Goal: Task Accomplishment & Management: Complete application form

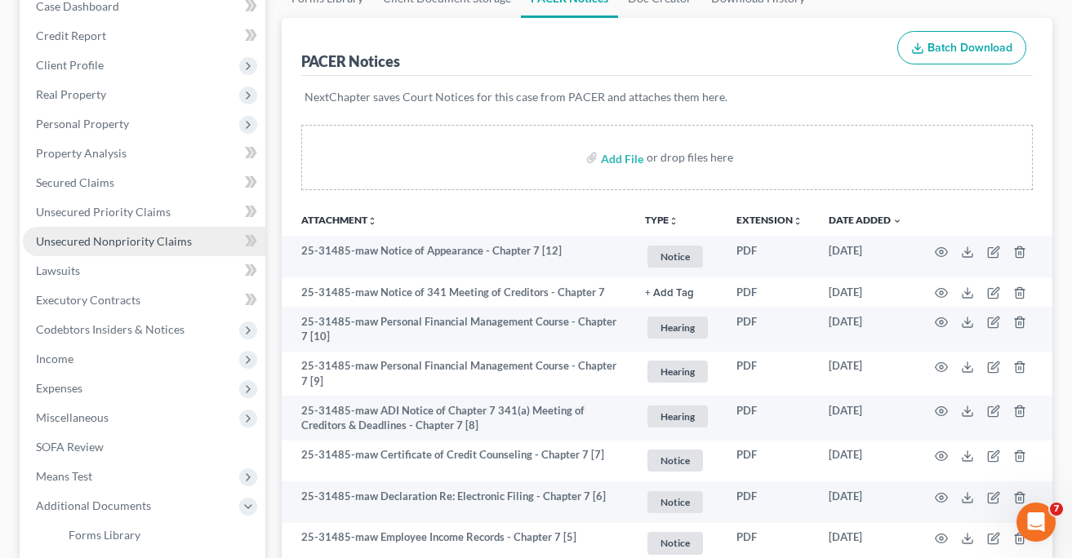
scroll to position [205, 0]
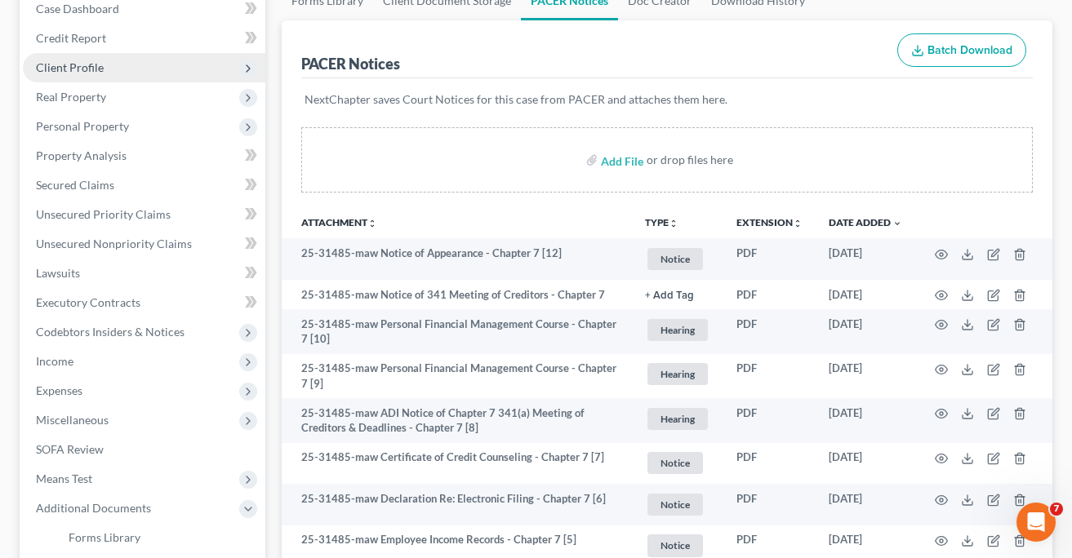
click at [78, 66] on span "Client Profile" at bounding box center [70, 67] width 68 height 14
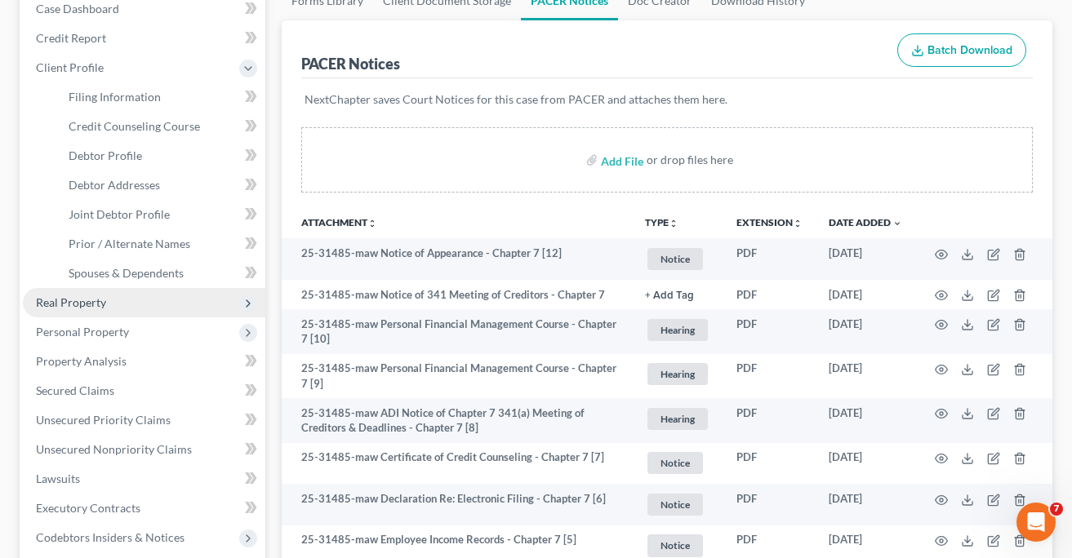
click at [78, 303] on span "Real Property" at bounding box center [71, 303] width 70 height 14
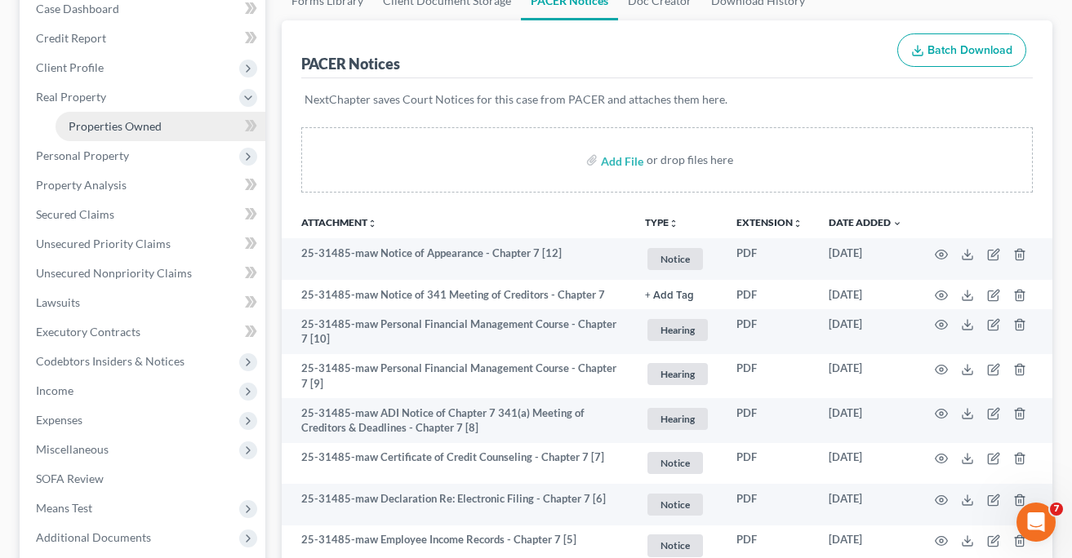
click at [99, 123] on span "Properties Owned" at bounding box center [115, 126] width 93 height 14
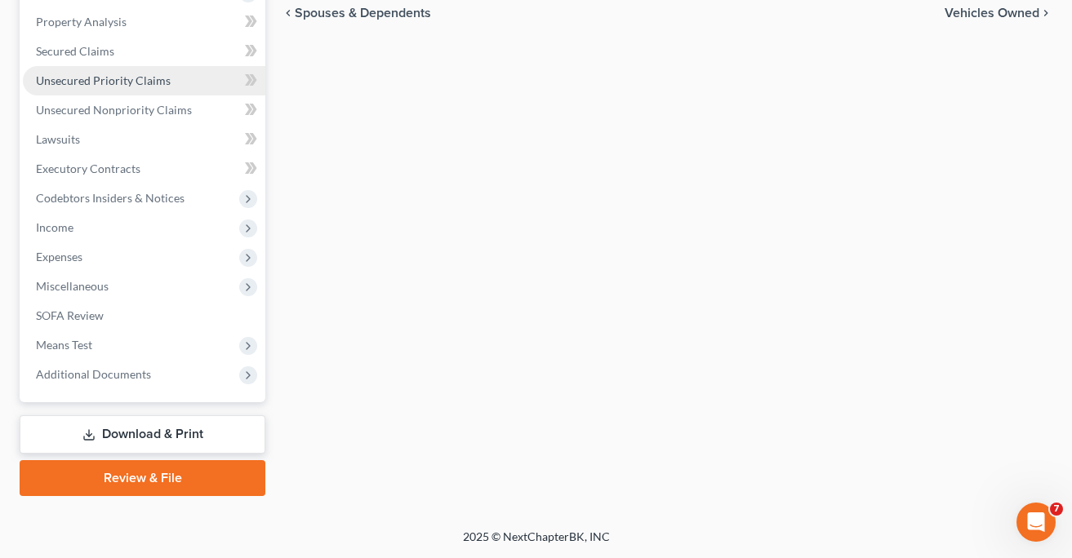
scroll to position [368, 0]
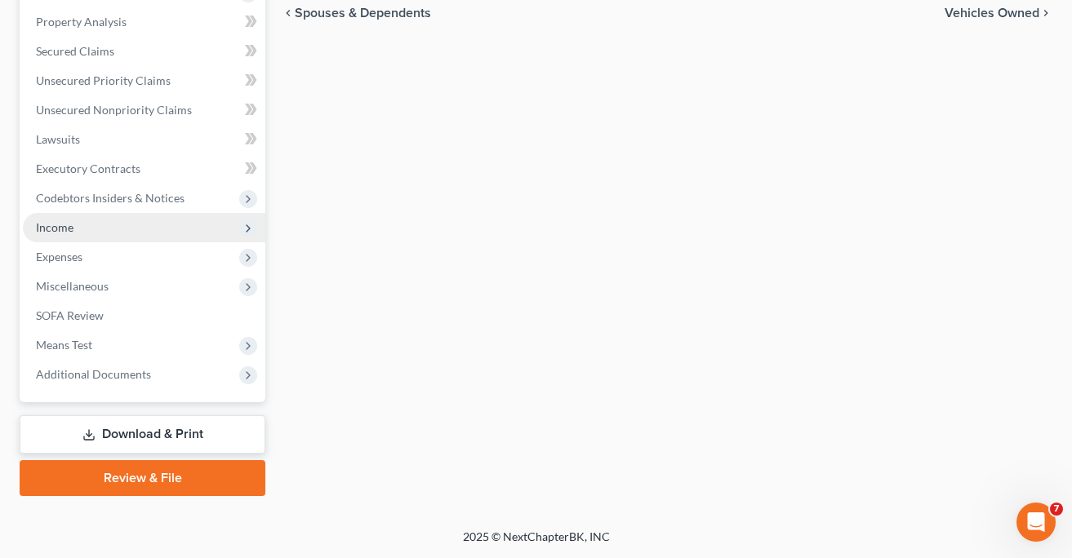
click at [59, 225] on span "Income" at bounding box center [55, 227] width 38 height 14
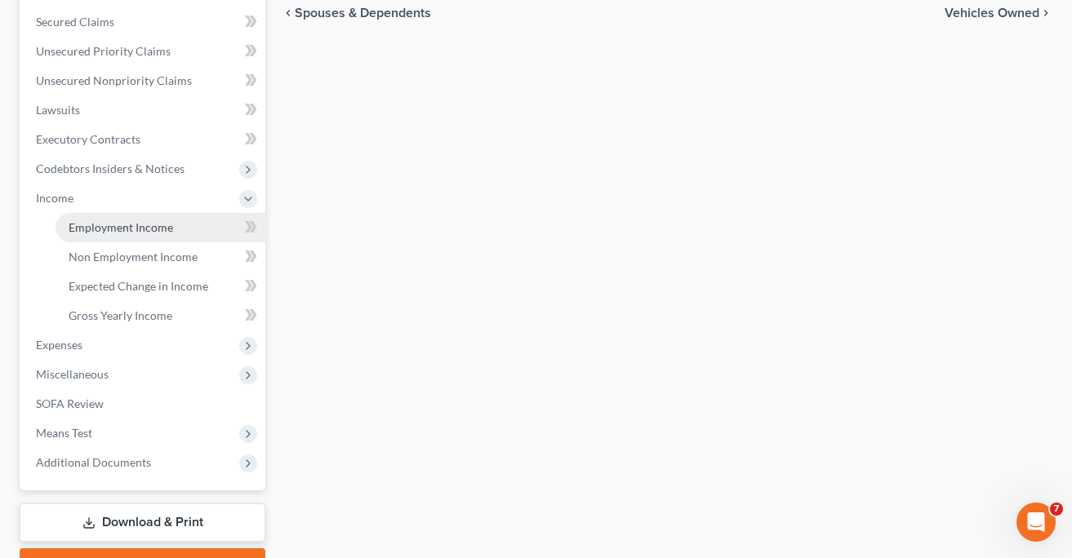
click at [97, 225] on span "Employment Income" at bounding box center [121, 227] width 105 height 14
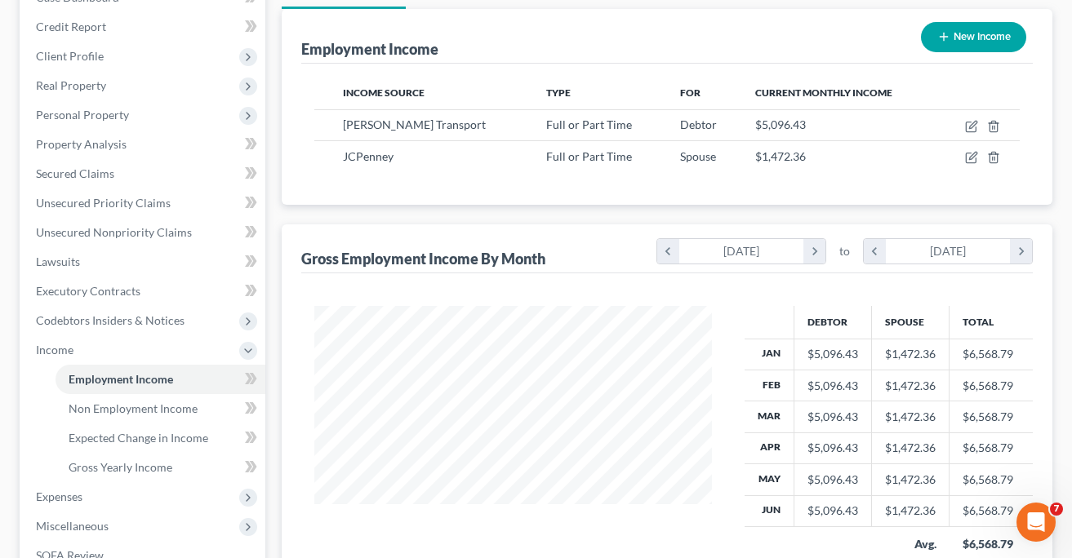
scroll to position [220, 0]
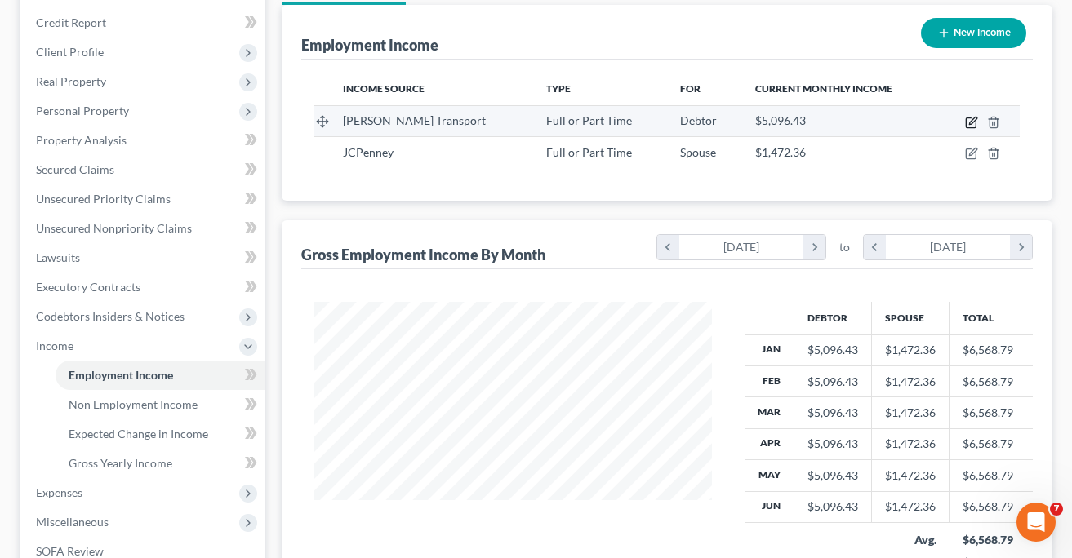
click at [971, 119] on icon "button" at bounding box center [971, 122] width 13 height 13
select select "0"
select select "36"
select select "3"
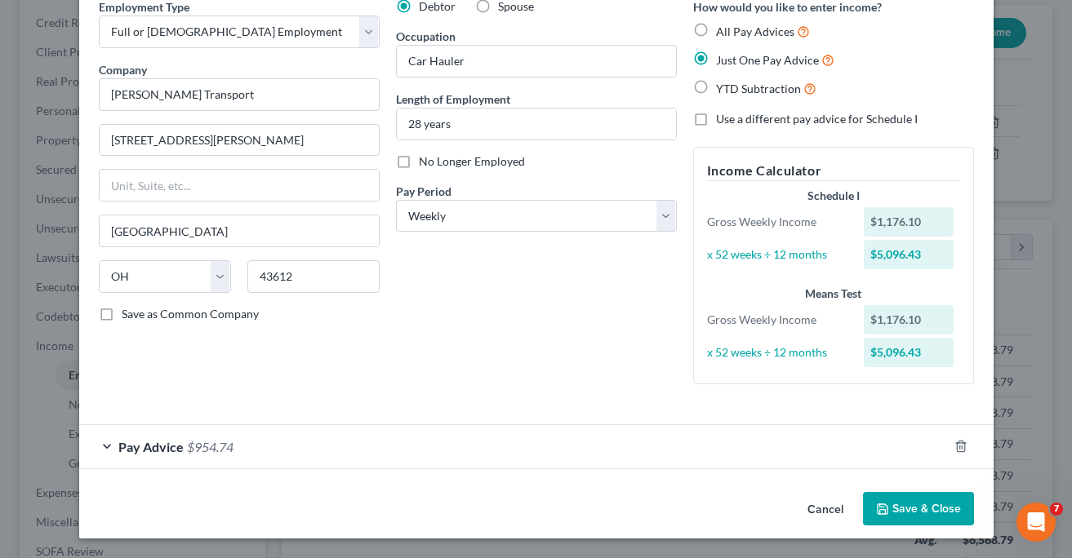
scroll to position [75, 0]
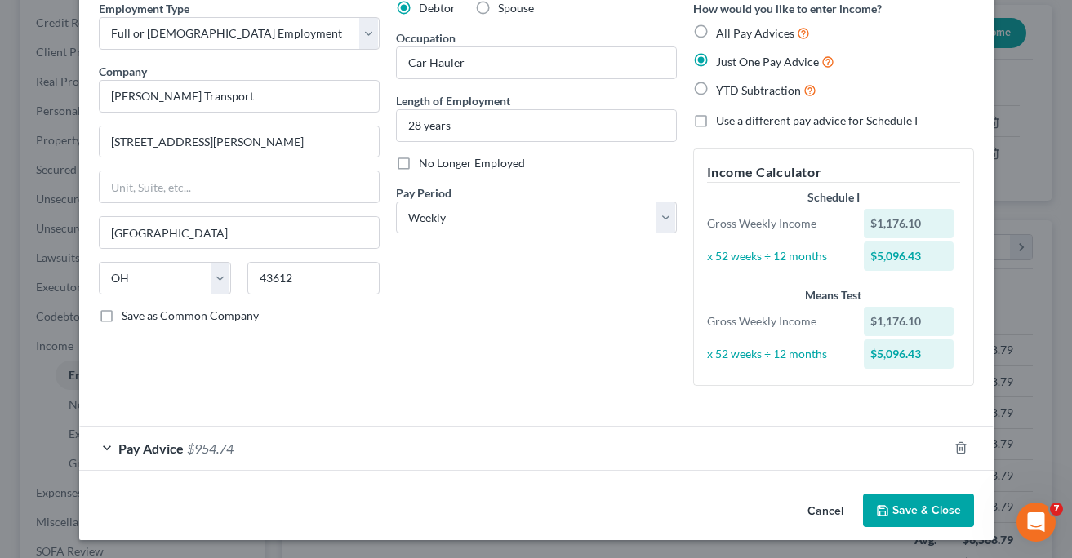
click at [180, 443] on span "Pay Advice" at bounding box center [150, 449] width 65 height 16
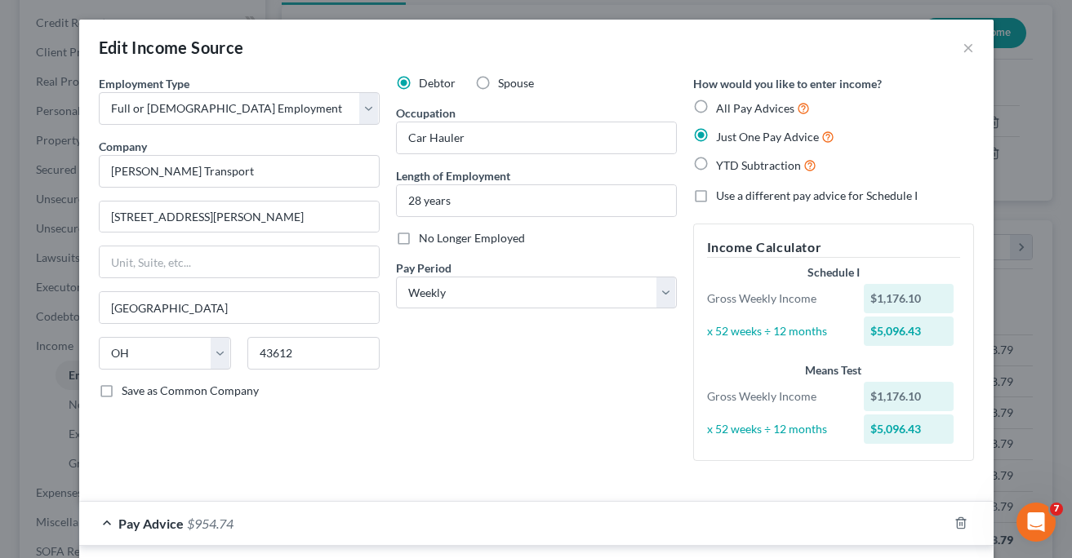
scroll to position [0, 0]
click at [967, 46] on button "×" at bounding box center [968, 48] width 11 height 20
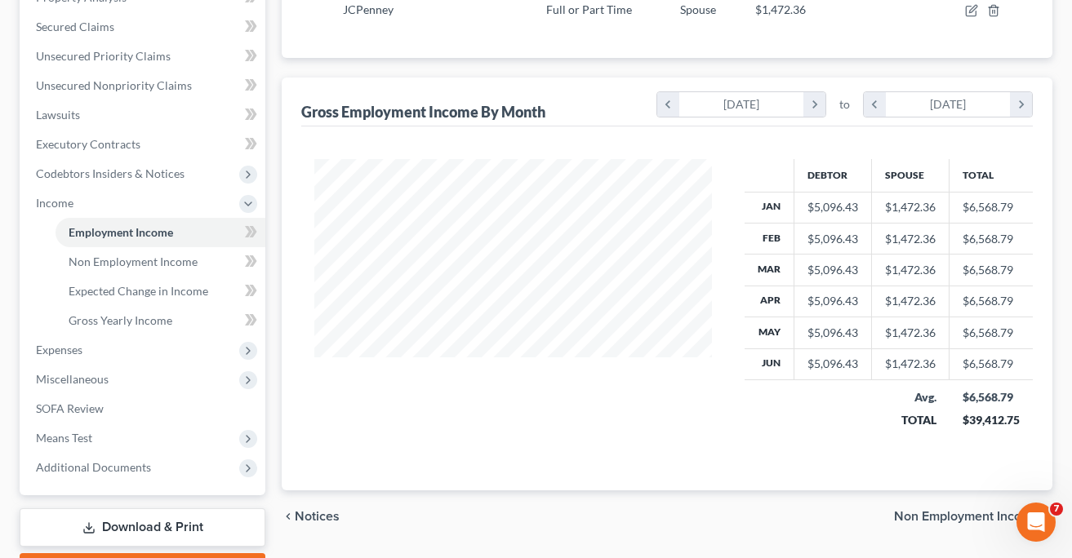
scroll to position [371, 1]
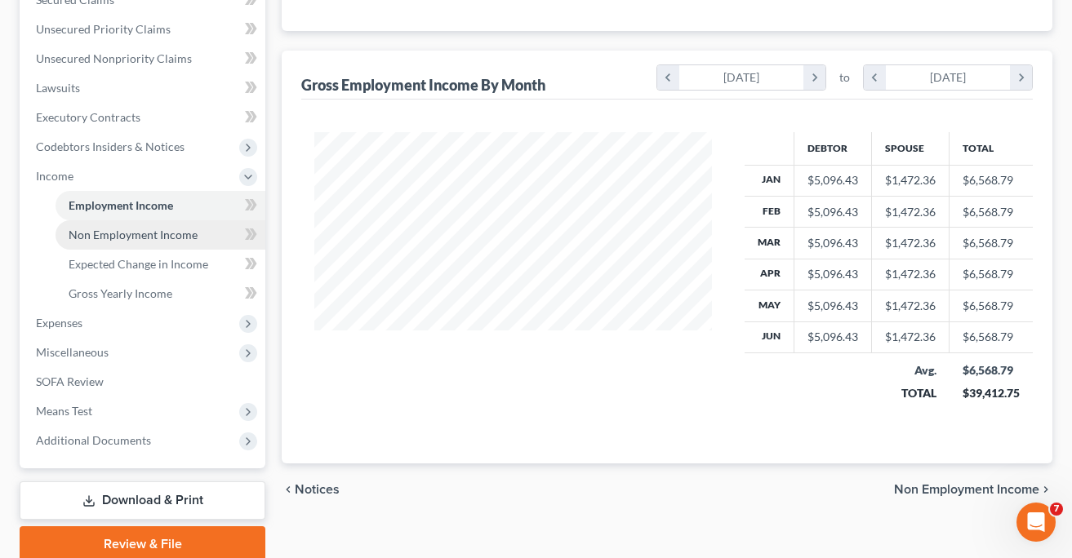
click at [161, 235] on span "Non Employment Income" at bounding box center [133, 235] width 129 height 14
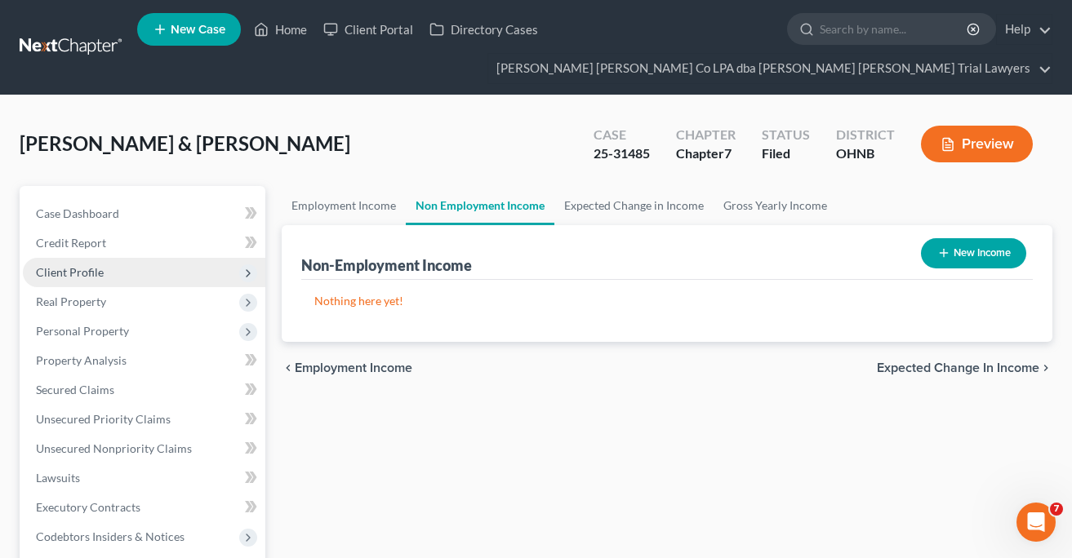
click at [81, 270] on span "Client Profile" at bounding box center [70, 272] width 68 height 14
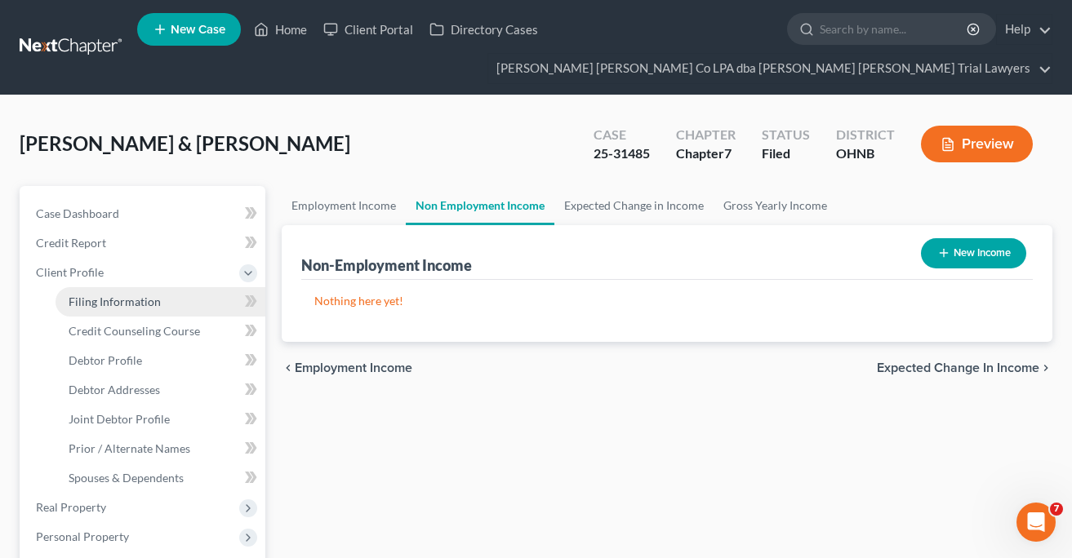
click at [122, 304] on span "Filing Information" at bounding box center [115, 302] width 92 height 14
select select "1"
select select "0"
select select "36"
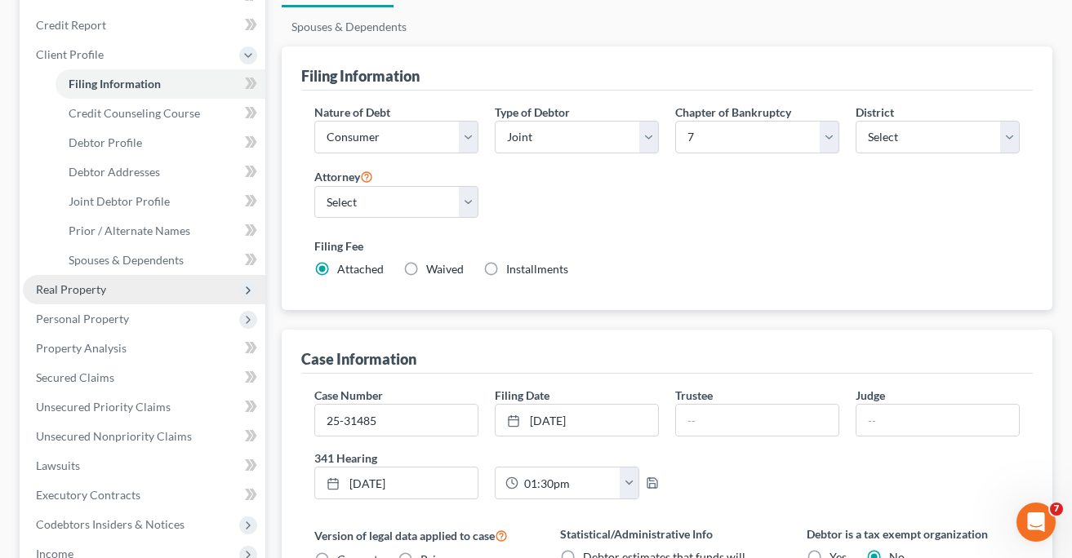
scroll to position [218, 0]
click at [66, 287] on span "Real Property" at bounding box center [71, 289] width 70 height 14
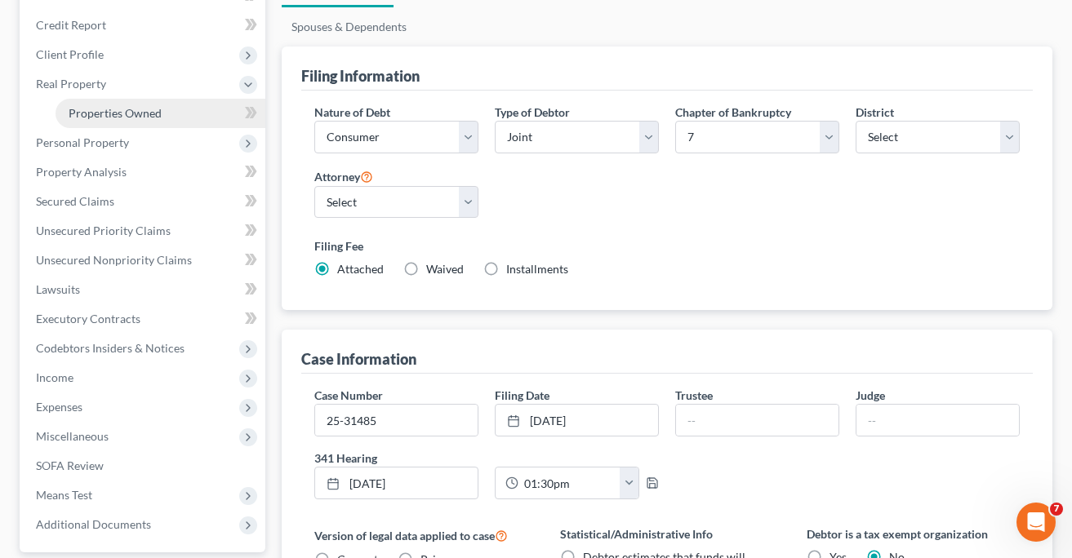
click at [127, 110] on span "Properties Owned" at bounding box center [115, 113] width 93 height 14
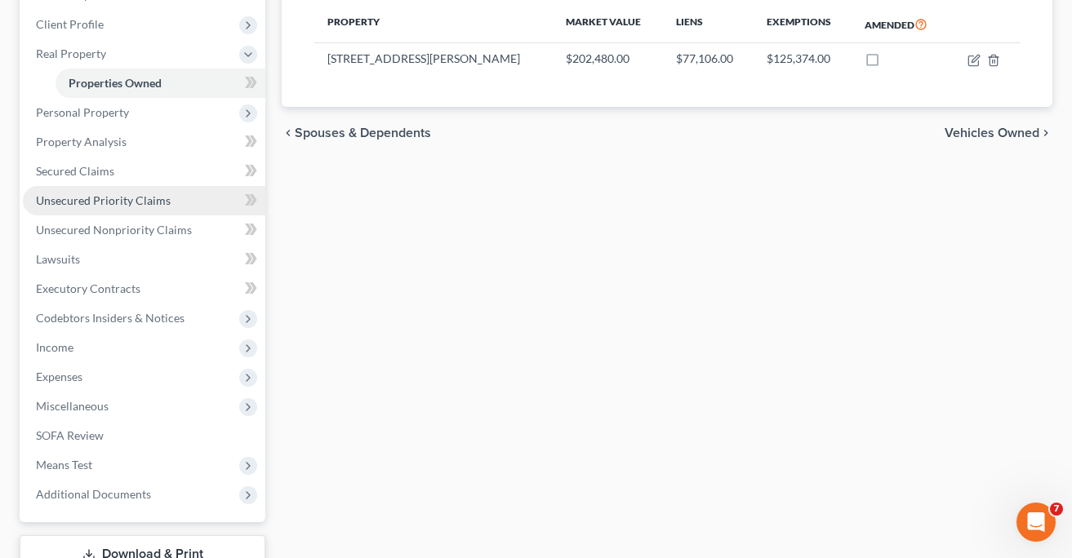
scroll to position [250, 0]
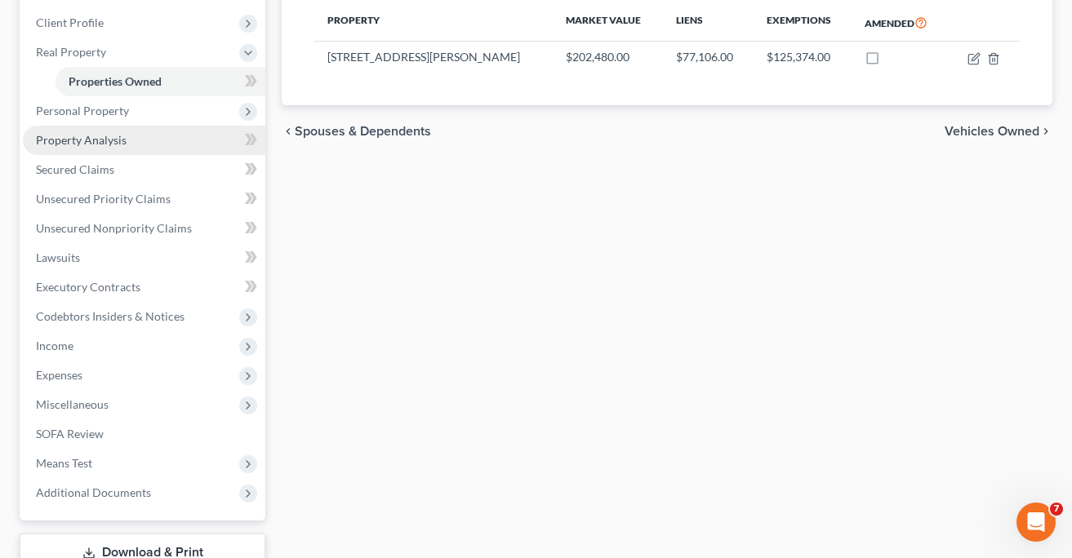
click at [92, 139] on span "Property Analysis" at bounding box center [81, 140] width 91 height 14
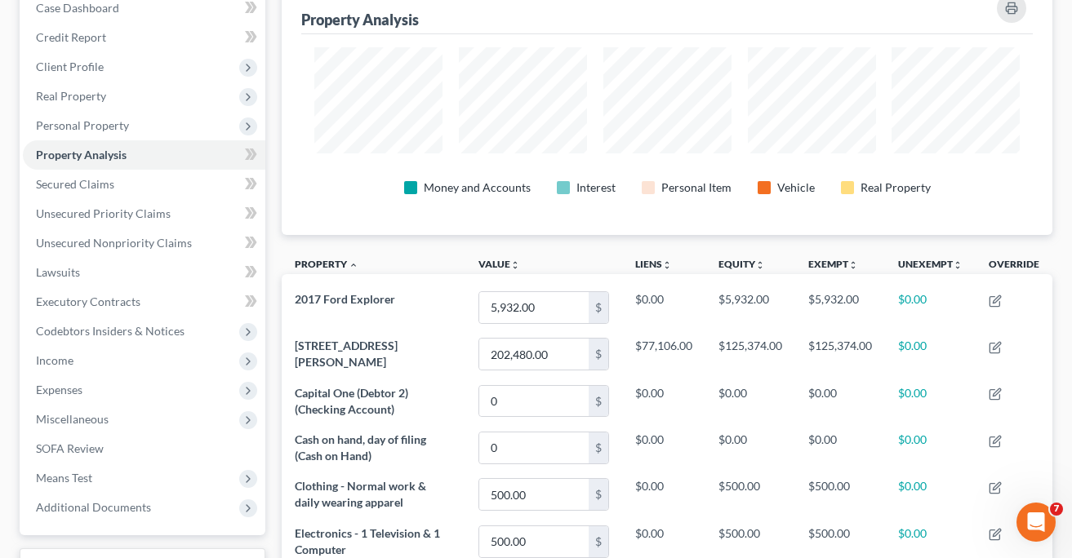
scroll to position [202, 0]
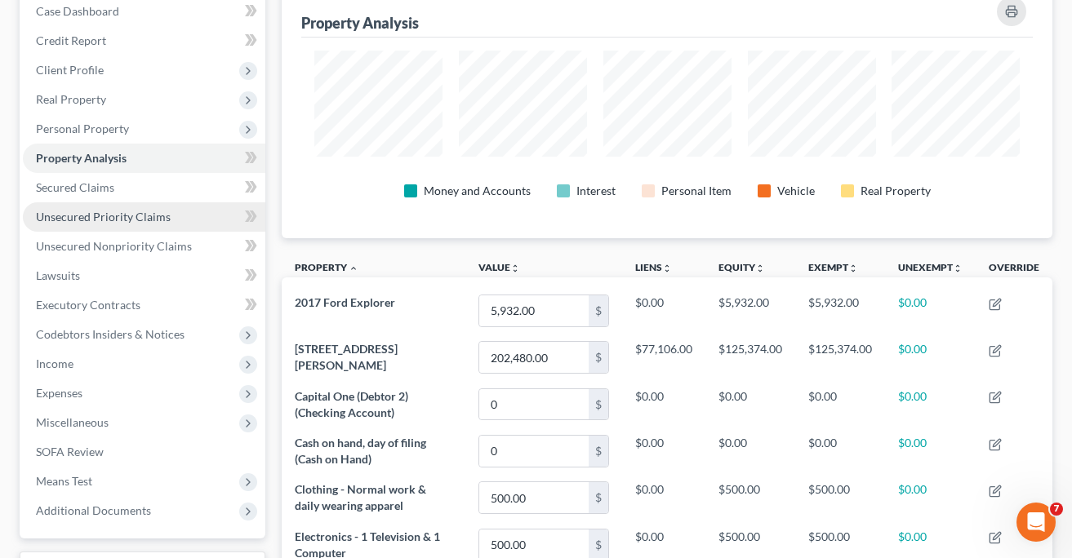
click at [85, 215] on span "Unsecured Priority Claims" at bounding box center [103, 217] width 135 height 14
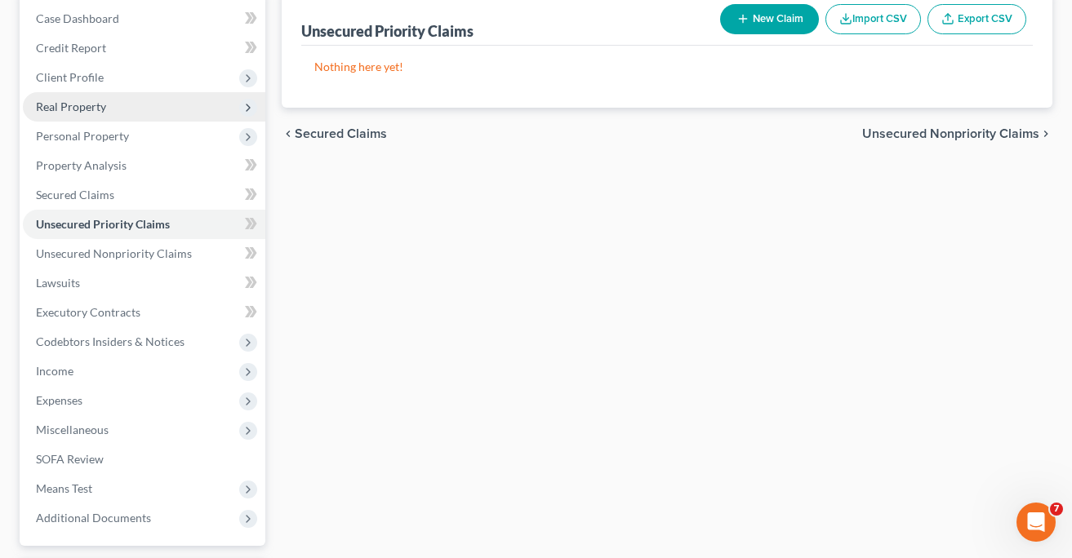
scroll to position [295, 0]
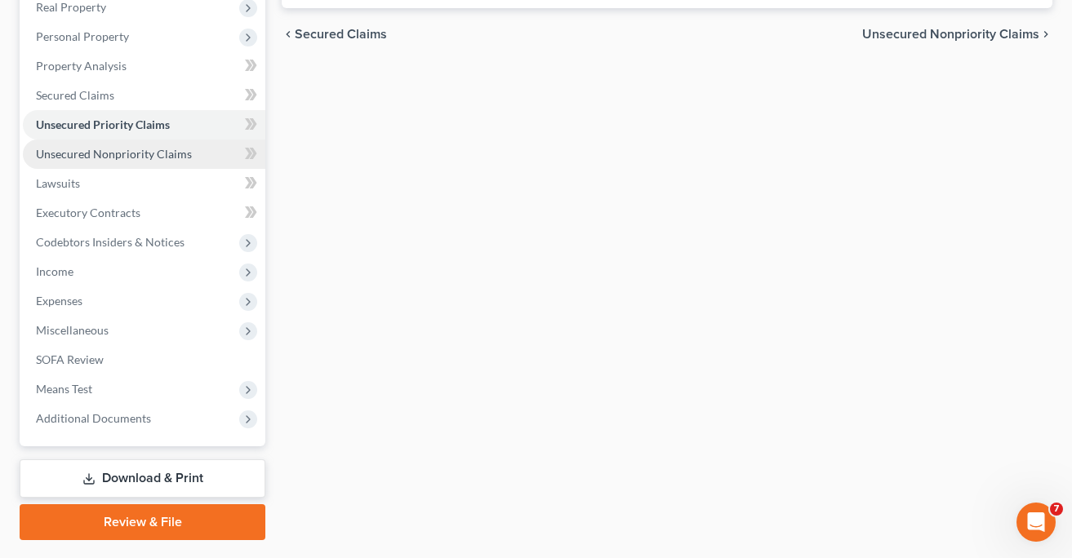
click at [108, 153] on span "Unsecured Nonpriority Claims" at bounding box center [114, 154] width 156 height 14
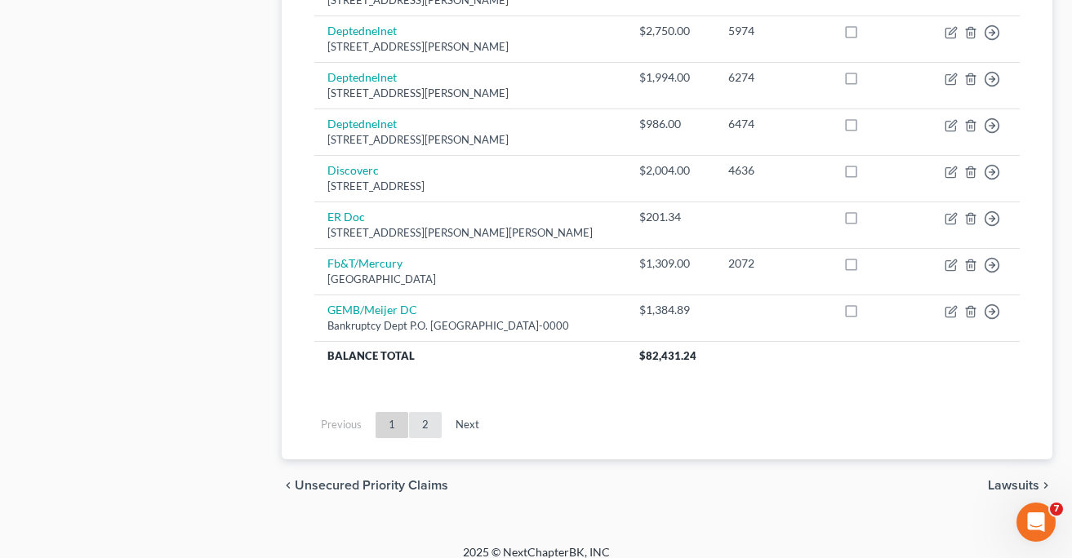
click at [423, 412] on link "2" at bounding box center [425, 425] width 33 height 26
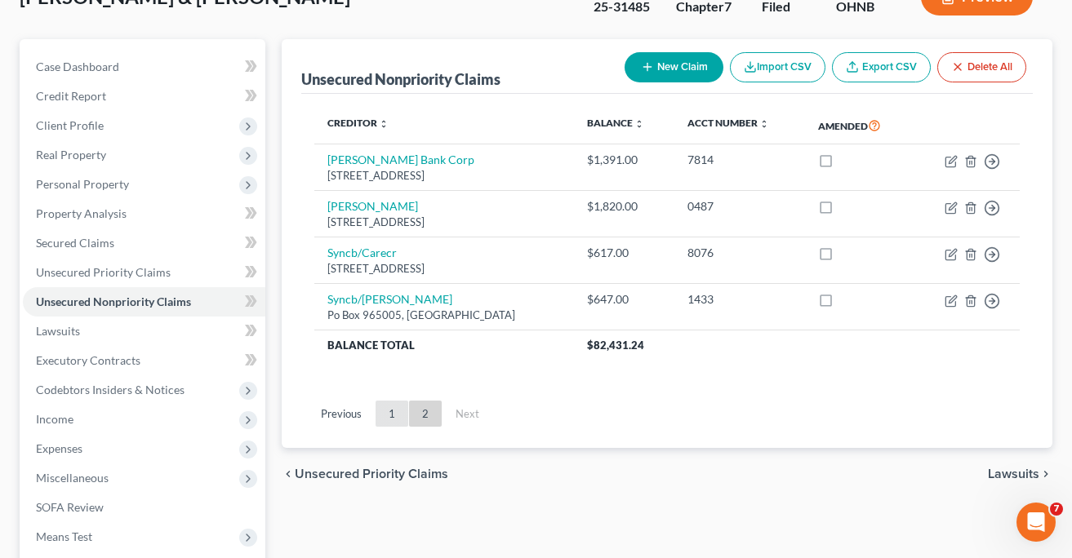
click at [393, 408] on link "1" at bounding box center [392, 414] width 33 height 26
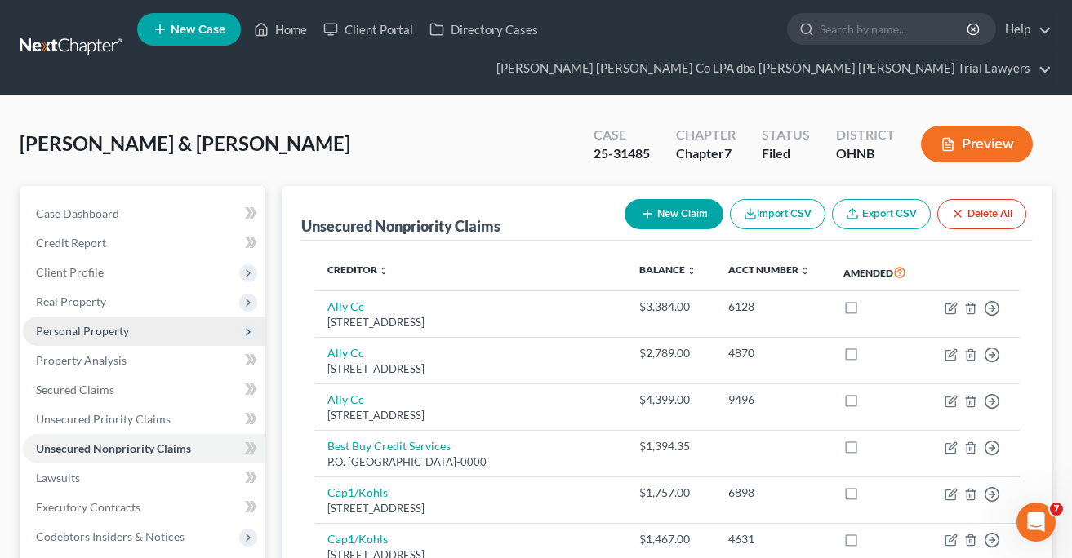
click at [96, 327] on span "Personal Property" at bounding box center [82, 331] width 93 height 14
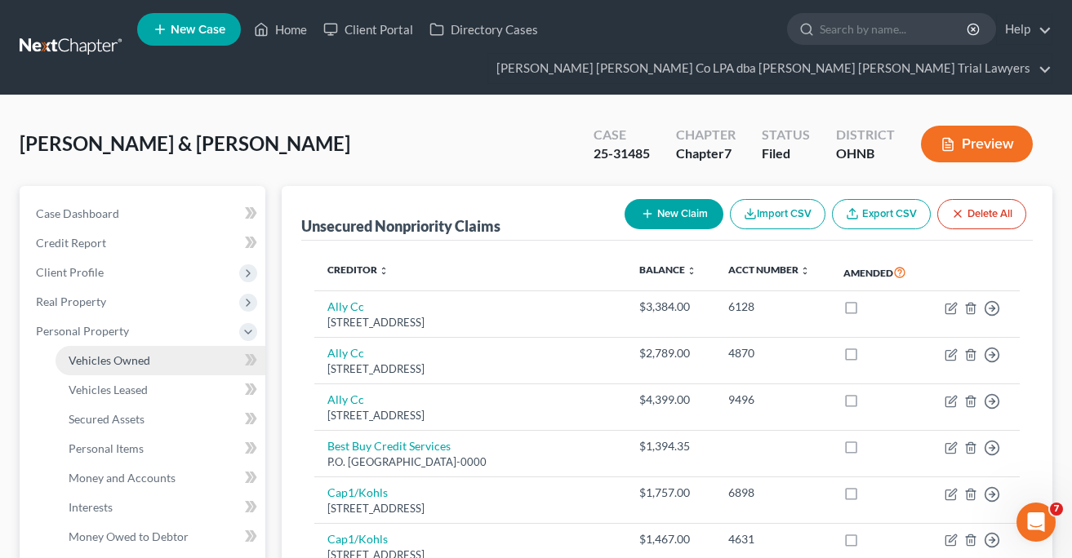
click at [99, 363] on span "Vehicles Owned" at bounding box center [110, 361] width 82 height 14
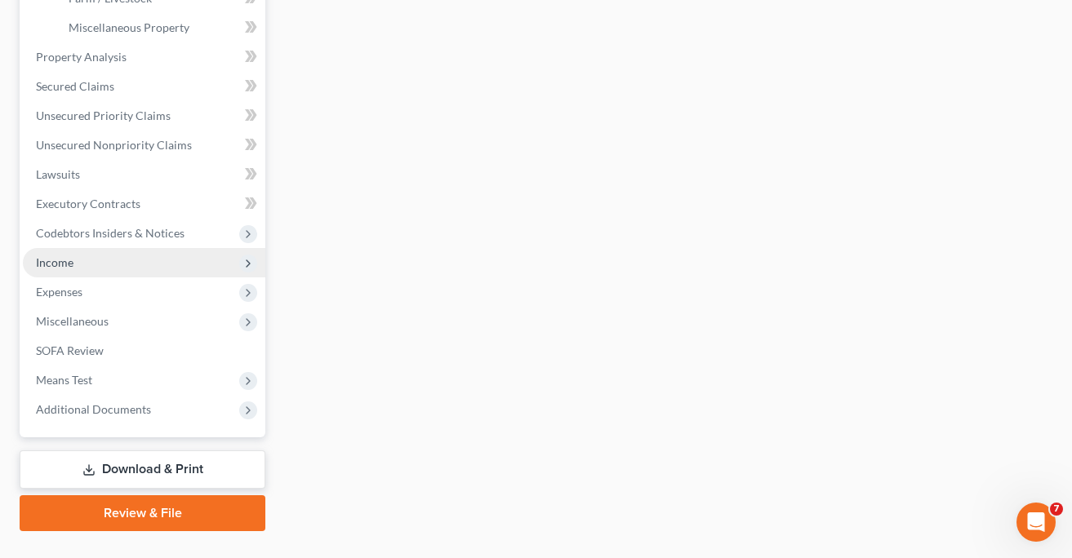
scroll to position [598, 0]
click at [71, 257] on span "Income" at bounding box center [55, 262] width 38 height 14
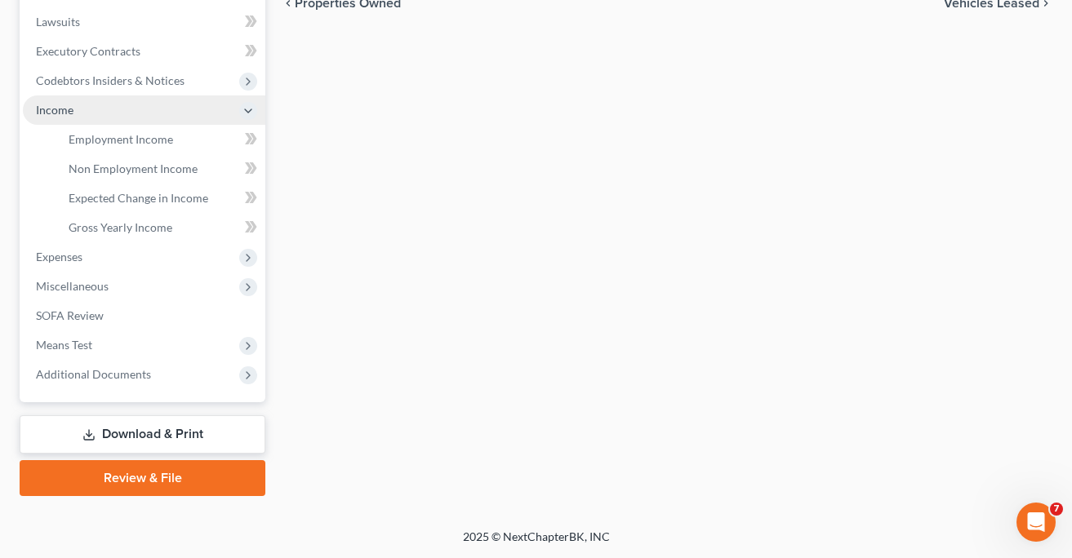
scroll to position [456, 0]
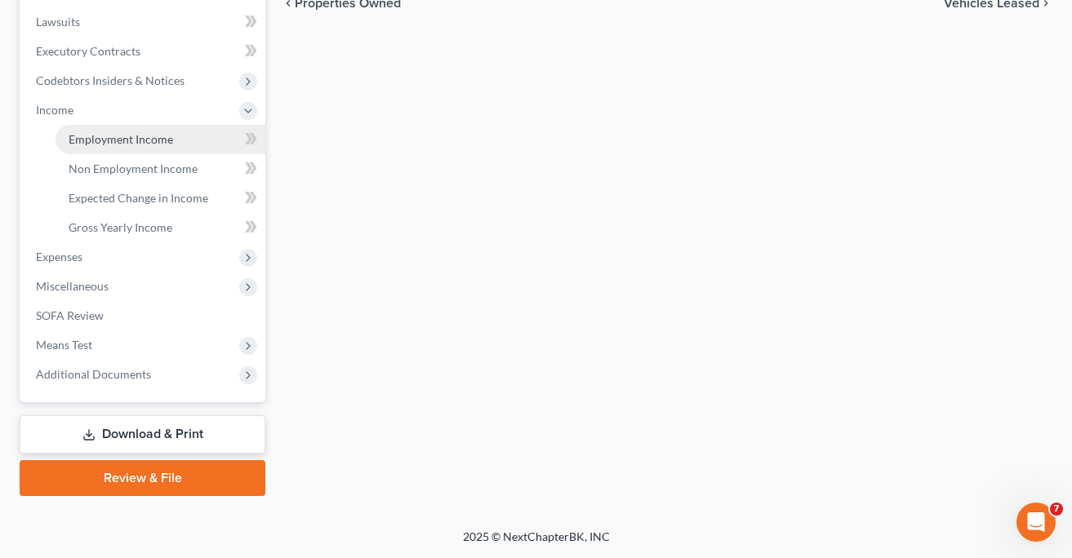
click at [100, 138] on span "Employment Income" at bounding box center [121, 139] width 105 height 14
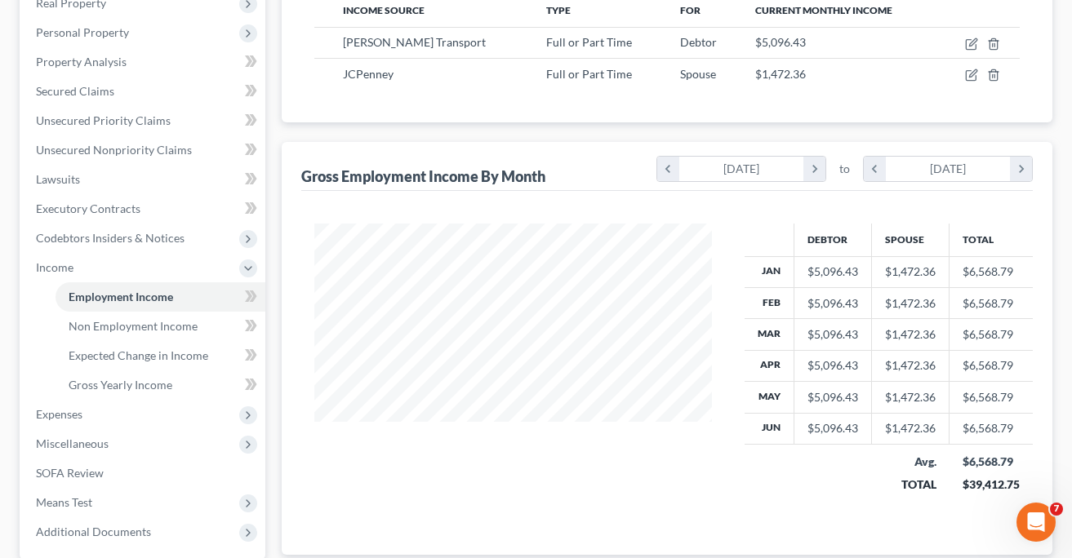
scroll to position [303, 0]
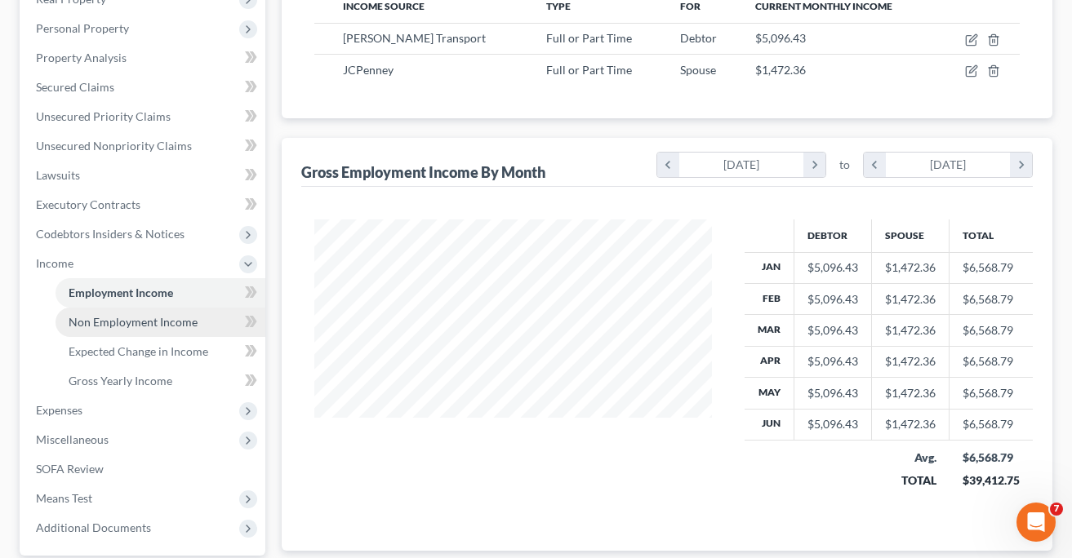
click at [160, 321] on span "Non Employment Income" at bounding box center [133, 322] width 129 height 14
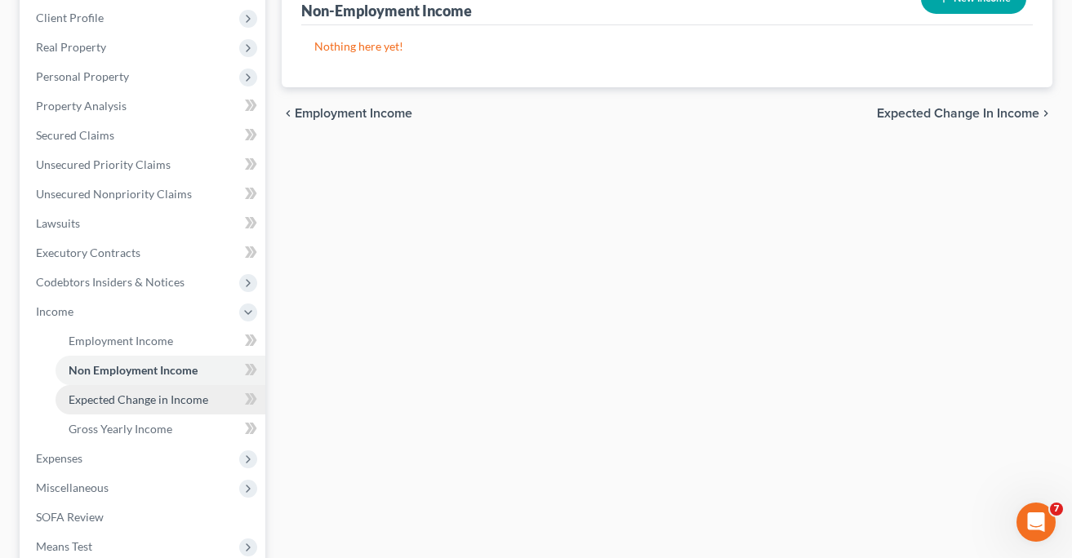
scroll to position [262, 0]
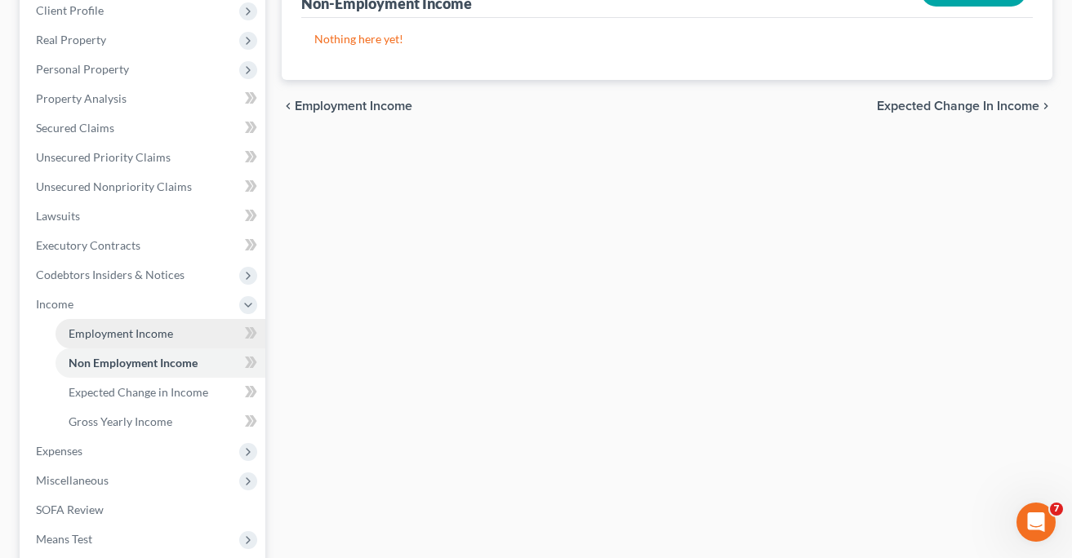
click at [123, 335] on span "Employment Income" at bounding box center [121, 334] width 105 height 14
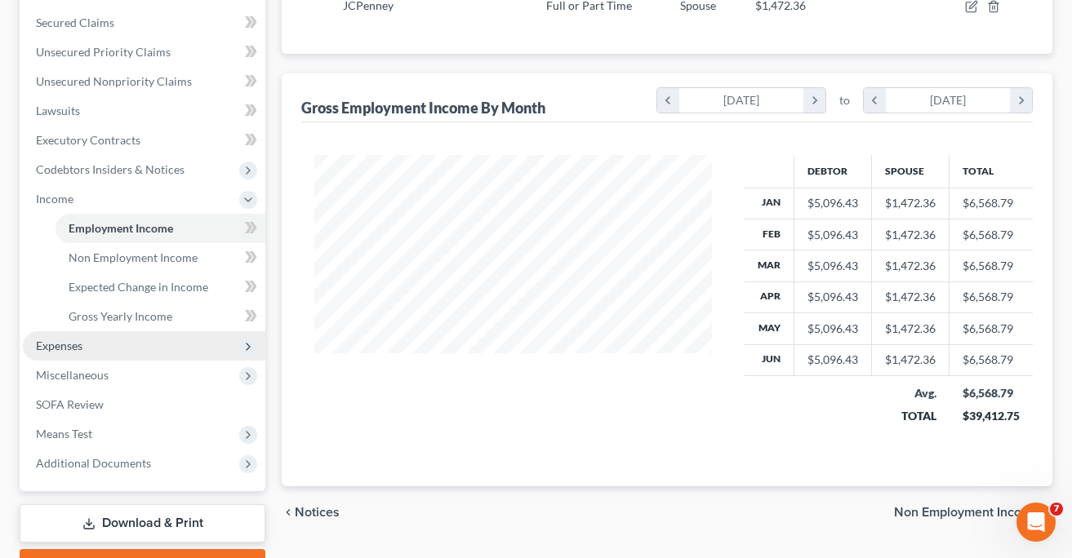
scroll to position [372, 0]
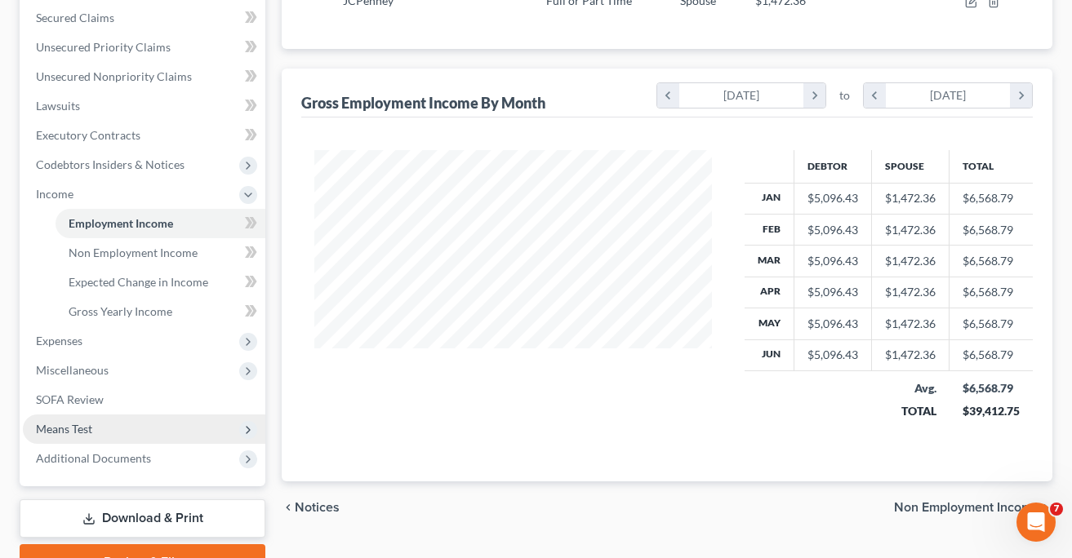
click at [64, 430] on span "Means Test" at bounding box center [64, 429] width 56 height 14
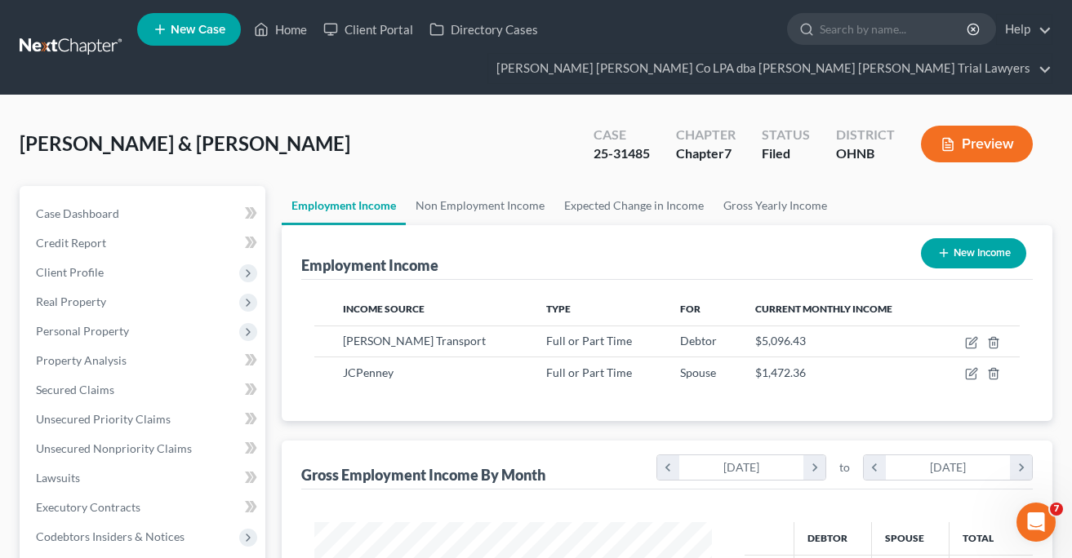
scroll to position [0, 0]
